Goal: Transaction & Acquisition: Subscribe to service/newsletter

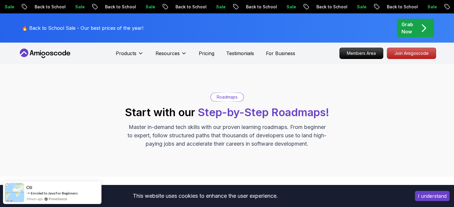
click at [406, 29] on p "Grab Now" at bounding box center [407, 28] width 12 height 14
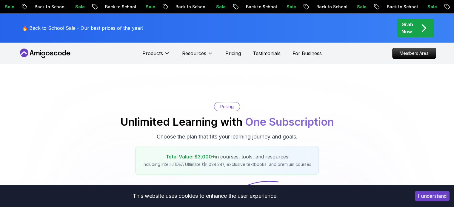
click at [414, 35] on div "Grab Now" at bounding box center [415, 28] width 28 height 14
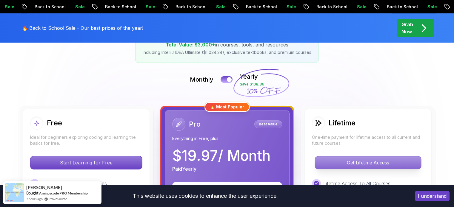
scroll to position [119, 0]
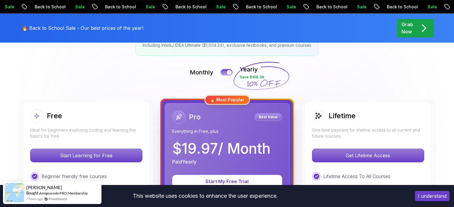
click at [427, 189] on div "I understand" at bounding box center [432, 196] width 44 height 19
click at [426, 195] on button "I understand" at bounding box center [432, 196] width 35 height 10
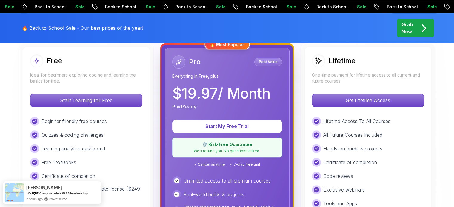
scroll to position [179, 0]
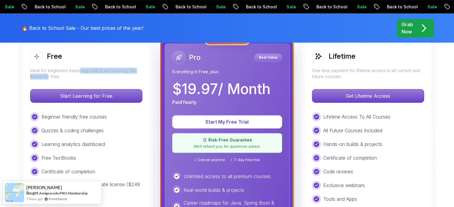
drag, startPoint x: 48, startPoint y: 74, endPoint x: 78, endPoint y: 73, distance: 29.5
click at [78, 73] on p "Ideal for beginners exploring coding and learning the basics for free." at bounding box center [86, 74] width 112 height 12
drag, startPoint x: 78, startPoint y: 73, endPoint x: 20, endPoint y: 71, distance: 57.3
click at [20, 71] on div "Free Ideal for beginners exploring coding and learning the basics for free. Sta…" at bounding box center [86, 180] width 134 height 283
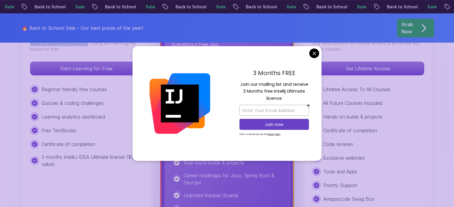
scroll to position [209, 0]
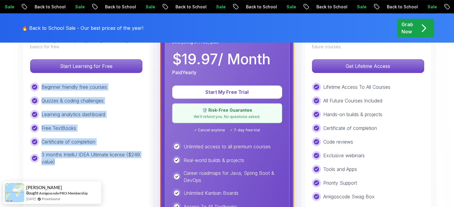
drag, startPoint x: 47, startPoint y: 85, endPoint x: 149, endPoint y: 161, distance: 127.7
click at [149, 161] on div "Free Ideal for beginners exploring coding and learning the basics for free. Sta…" at bounding box center [86, 150] width 134 height 283
